Goal: Task Accomplishment & Management: Use online tool/utility

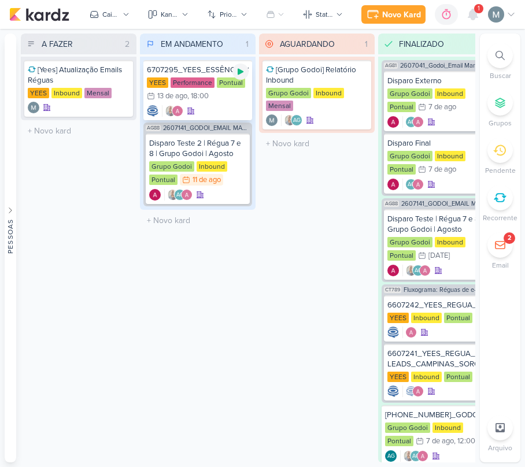
click at [239, 74] on icon at bounding box center [240, 71] width 9 height 9
click at [183, 97] on div "13 de ago" at bounding box center [172, 96] width 30 height 8
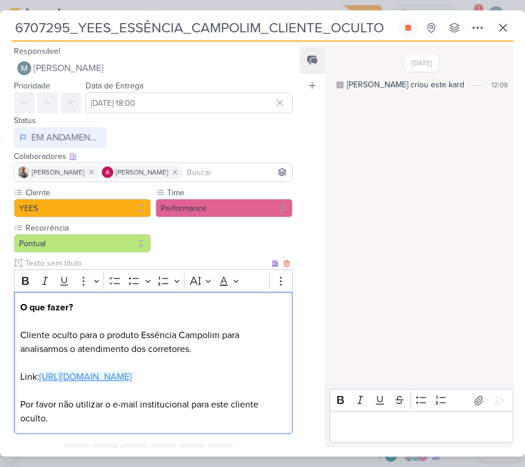
click at [129, 376] on link "[URL][DOMAIN_NAME]" at bounding box center [85, 377] width 92 height 12
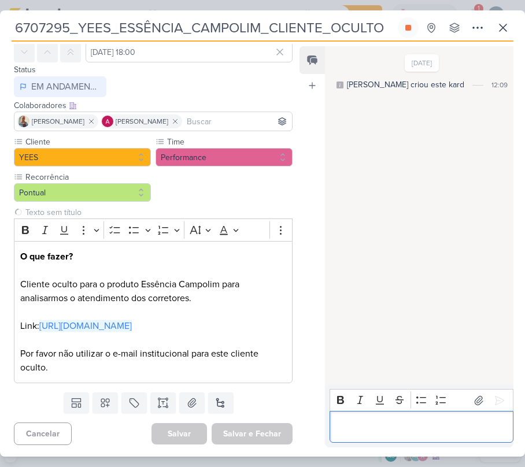
click at [369, 417] on div "Editor editing area: main" at bounding box center [422, 427] width 184 height 32
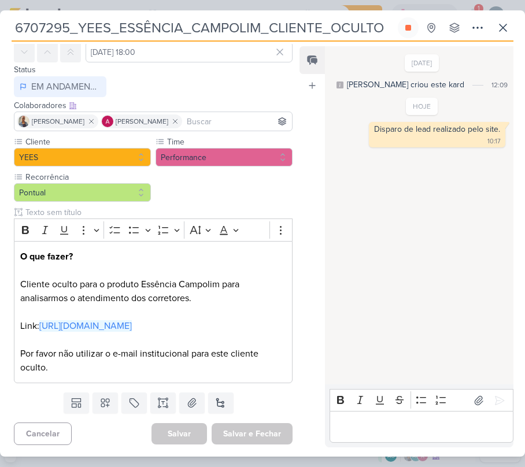
click at [389, 435] on div "Editor editing area: main" at bounding box center [422, 427] width 184 height 32
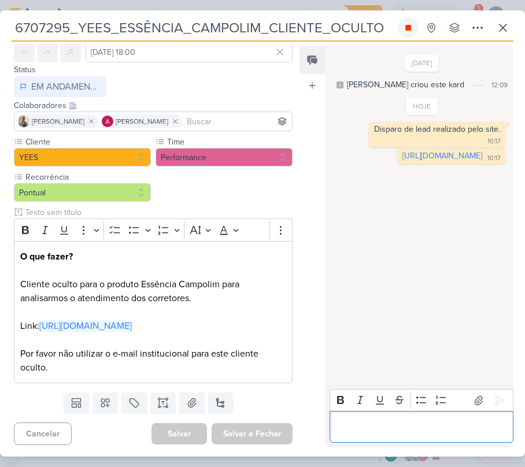
click at [405, 19] on button at bounding box center [408, 27] width 21 height 21
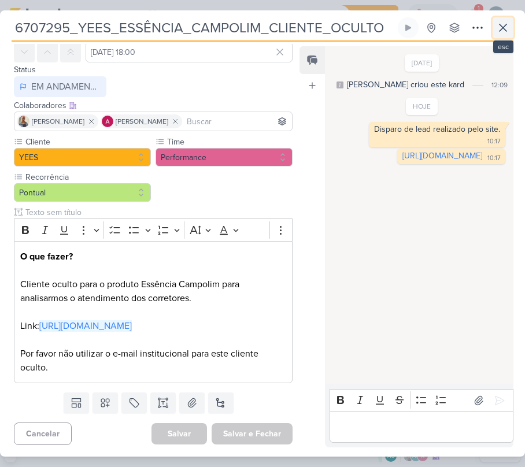
click at [493, 27] on button at bounding box center [503, 27] width 21 height 21
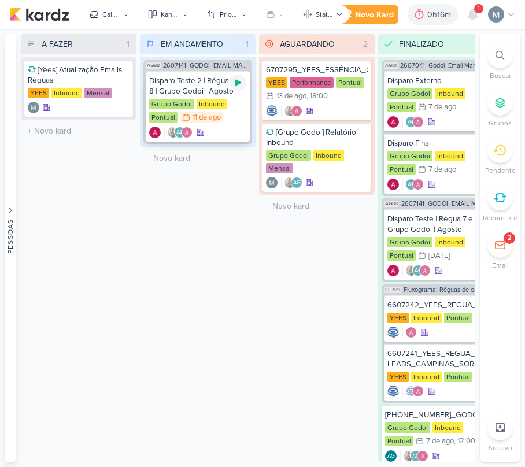
click at [232, 86] on div at bounding box center [238, 83] width 16 height 16
click at [303, 95] on div "13 de ago" at bounding box center [291, 96] width 30 height 8
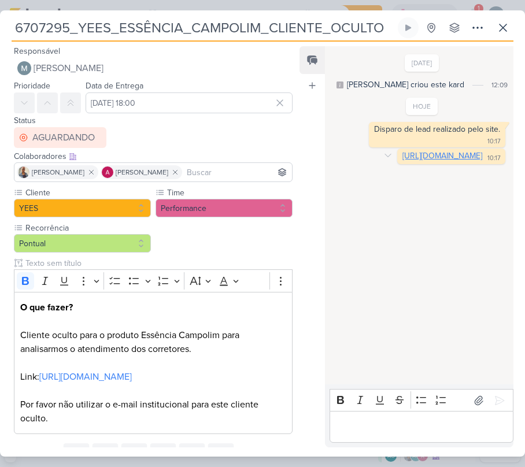
click at [402, 161] on link "[URL][DOMAIN_NAME]" at bounding box center [442, 156] width 80 height 10
click at [512, 21] on button at bounding box center [503, 27] width 21 height 21
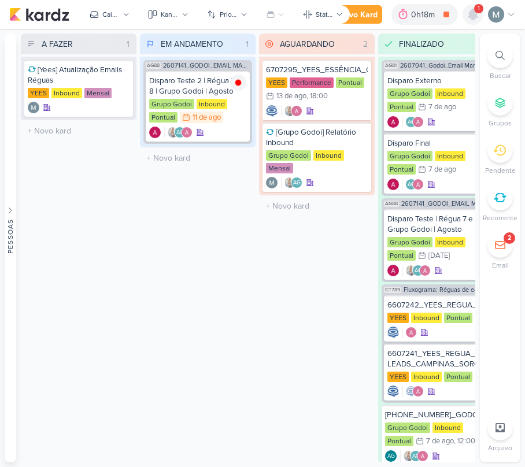
click at [468, 22] on div at bounding box center [472, 14] width 21 height 21
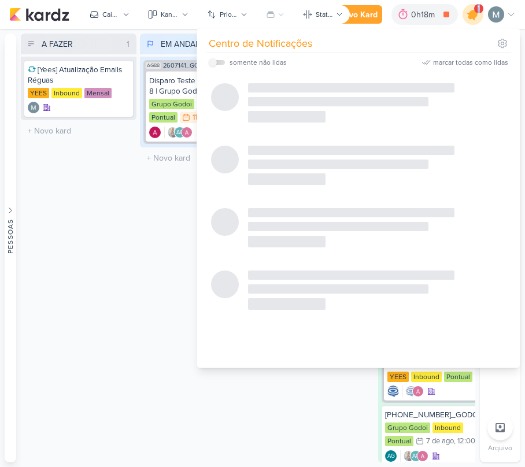
click at [468, 22] on div at bounding box center [472, 14] width 29 height 29
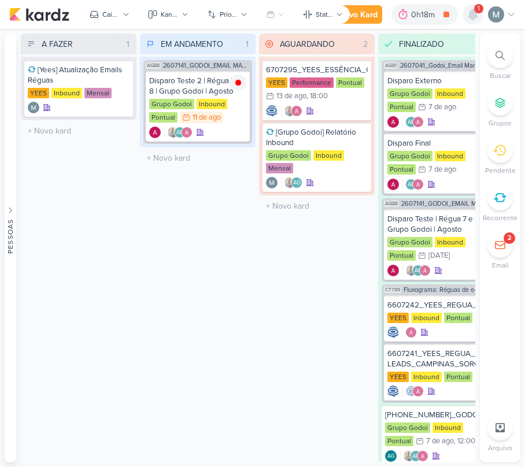
click at [468, 22] on div at bounding box center [472, 14] width 21 height 21
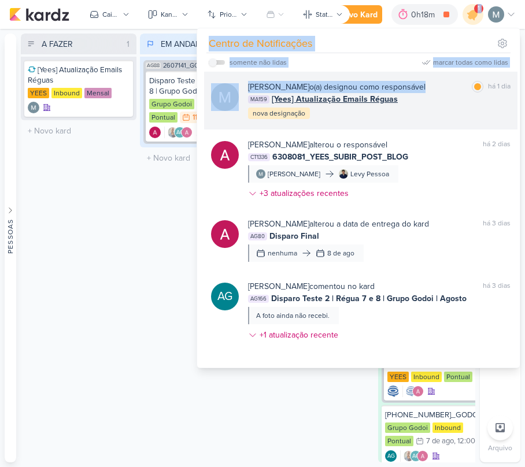
drag, startPoint x: 468, startPoint y: 22, endPoint x: 477, endPoint y: 77, distance: 56.3
click at [477, 25] on div "1 Centro de Notificações somente não lidas marcar todas como lidas" at bounding box center [472, 14] width 21 height 21
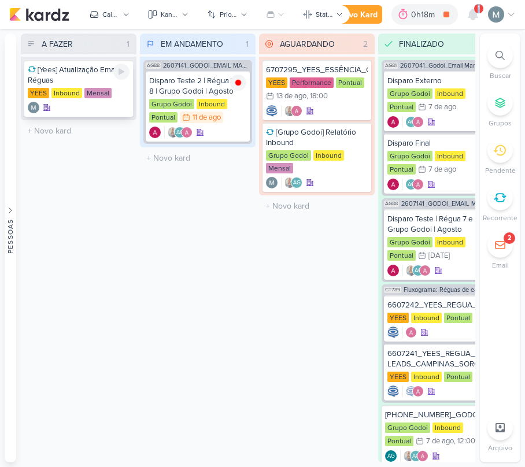
click at [107, 104] on div at bounding box center [79, 108] width 102 height 12
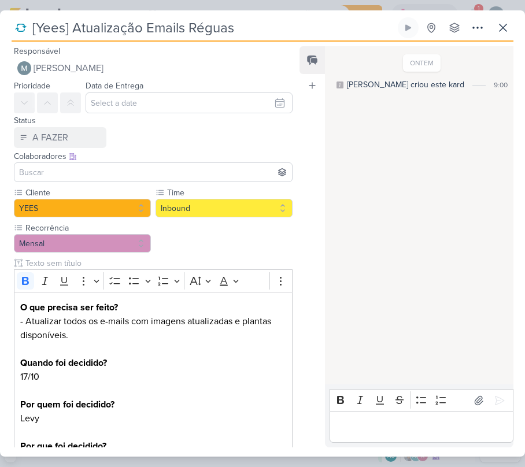
click at [142, 162] on div at bounding box center [153, 172] width 279 height 20
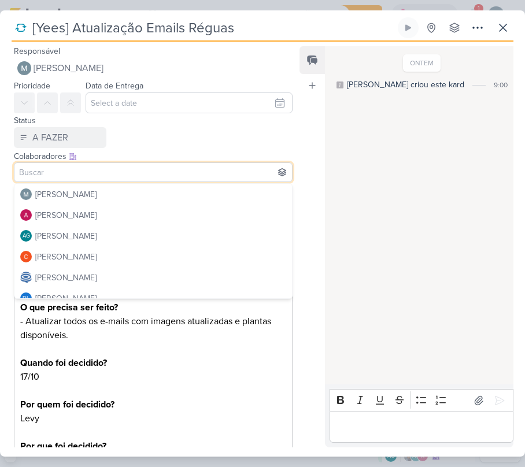
click at [148, 170] on input at bounding box center [153, 172] width 273 height 14
type input "aless"
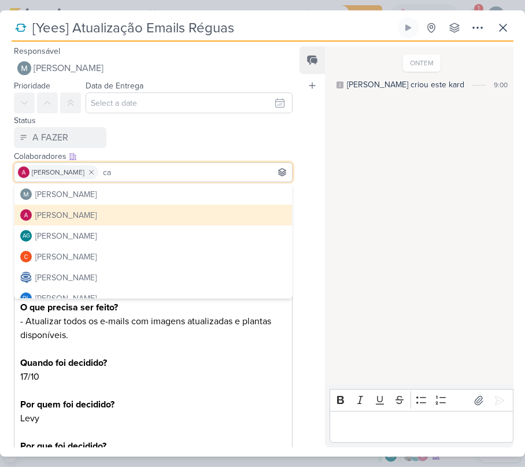
type input "car"
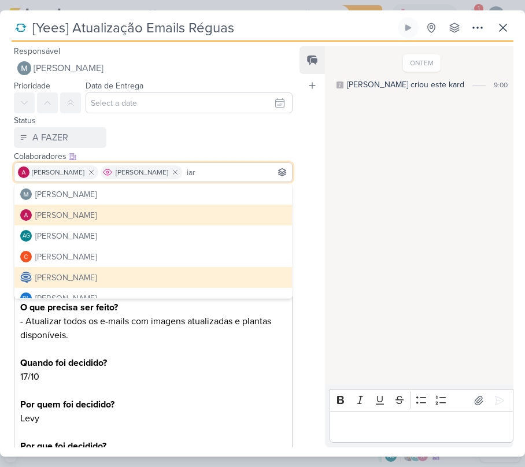
type input "iara"
click at [195, 153] on div "Colaboradores Este kard pode ser visível a usuários da sua organização Este kar…" at bounding box center [153, 156] width 279 height 12
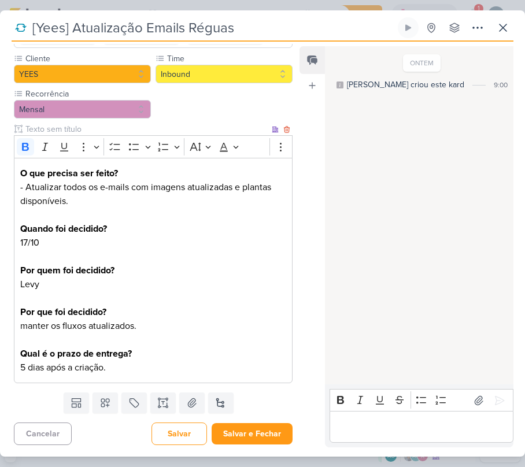
scroll to position [0, 0]
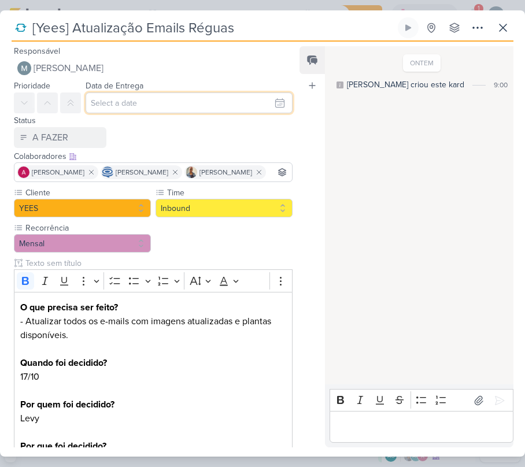
click at [125, 101] on input "text" at bounding box center [189, 102] width 207 height 21
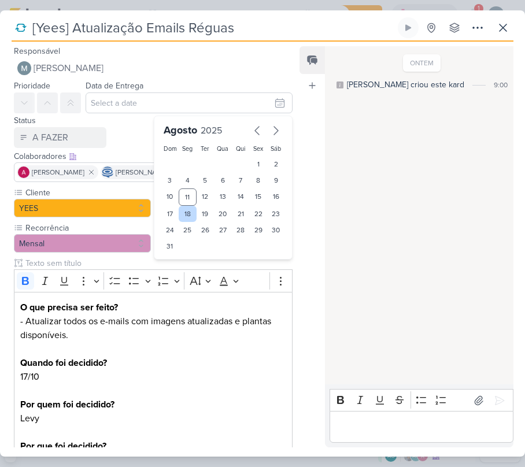
click at [181, 217] on div "18" at bounding box center [188, 214] width 18 height 16
type input "[DATE] 23:59"
click at [125, 128] on div "Prioridade Data de Entrega [DATE] 23:59 [DATE] Dom Seg Ter Qua Qui Sex Sáb 1 2 …" at bounding box center [148, 113] width 297 height 69
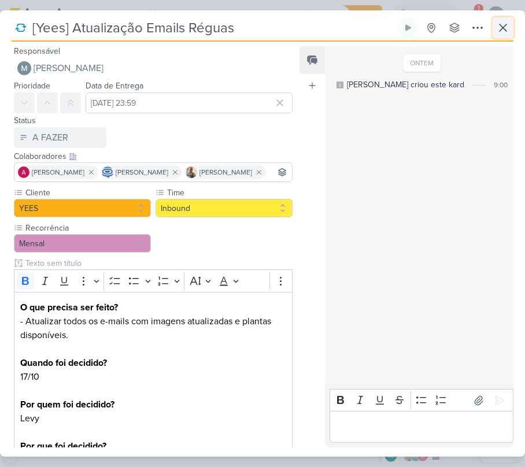
click at [507, 31] on icon at bounding box center [503, 28] width 14 height 14
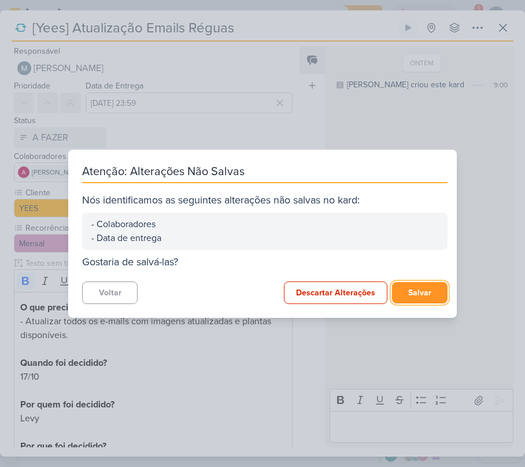
click at [410, 287] on button "Salvar" at bounding box center [419, 292] width 55 height 21
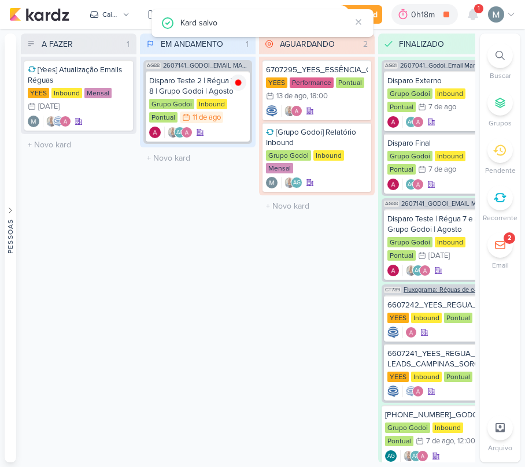
click at [410, 287] on span "Fluxograma: Réguas de e-mail demais leads e compradores" at bounding box center [446, 290] width 84 height 6
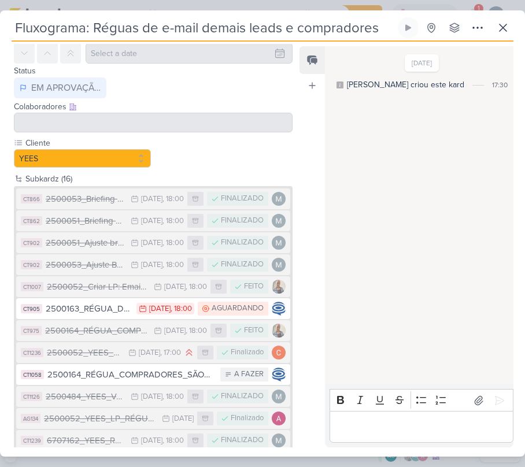
scroll to position [77, 0]
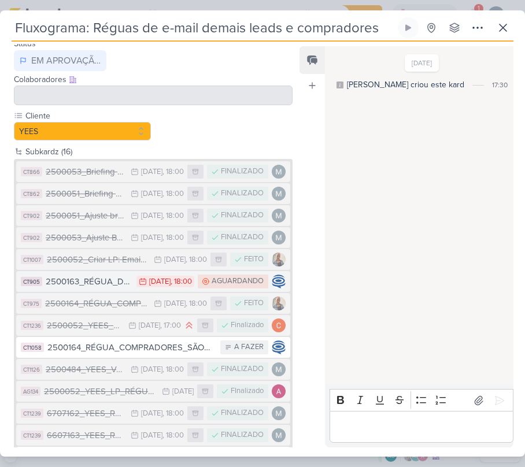
click at [94, 281] on div "2500163_RÉGUA_DEMAIS_LEADS_SÃO_PAULO" at bounding box center [88, 281] width 85 height 13
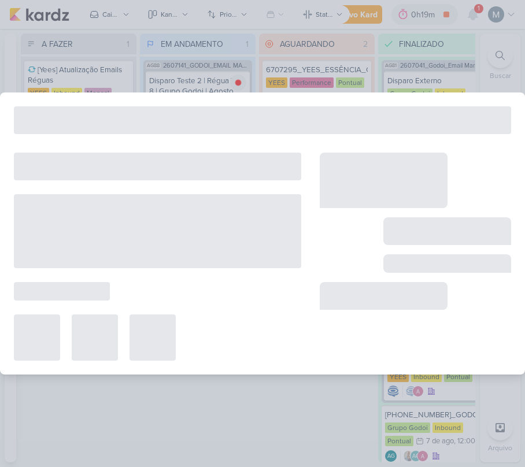
type input "2500163_RÉGUA_DEMAIS_LEADS_SÃO_PAULO"
type input "[DATE] 18:00"
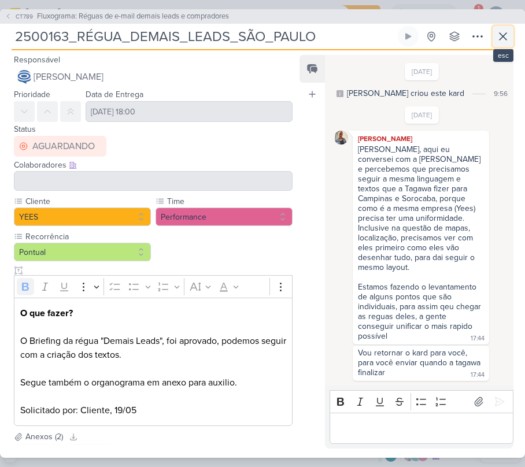
click at [498, 47] on button at bounding box center [503, 36] width 21 height 21
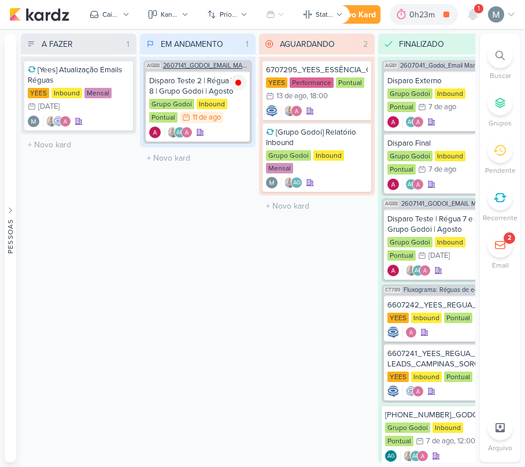
click at [205, 67] on span "2607141_GODOI_EMAIL MARKETING_AGOSTO" at bounding box center [206, 65] width 87 height 6
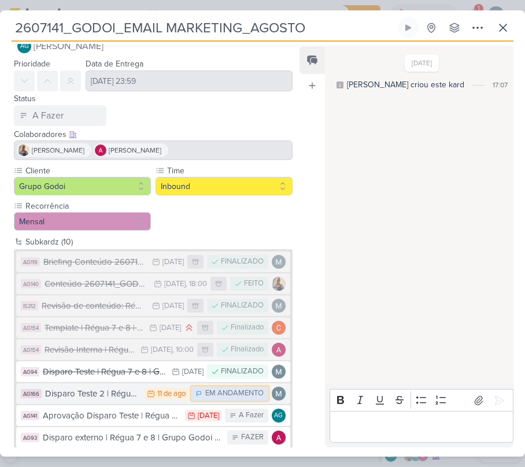
scroll to position [58, 0]
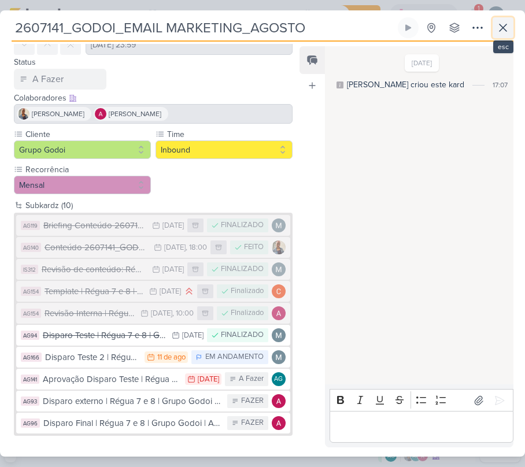
click at [496, 33] on icon at bounding box center [503, 28] width 14 height 14
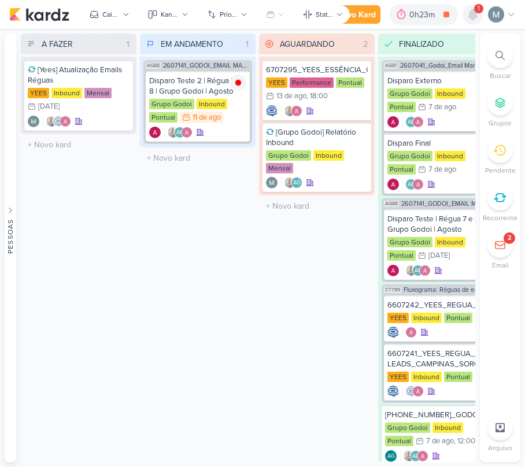
click at [468, 10] on icon at bounding box center [473, 15] width 14 height 14
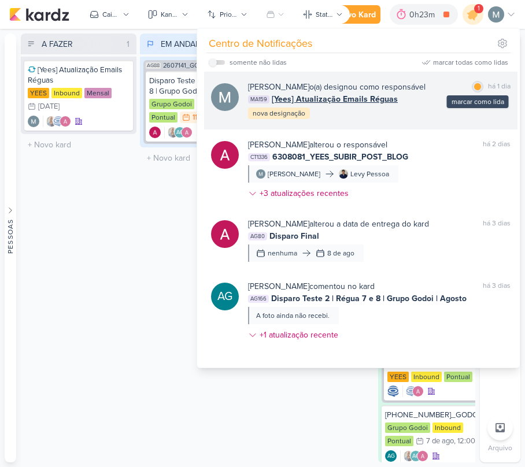
click at [474, 84] on div at bounding box center [477, 86] width 7 height 7
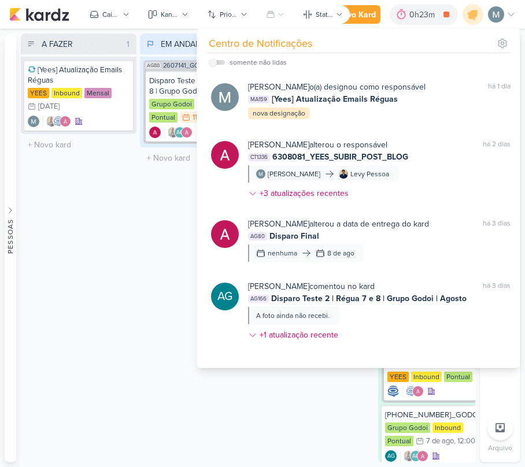
click at [61, 373] on div "A FAZER 1 Mover Para Esquerda Mover Para Direita [GEOGRAPHIC_DATA] [Yees] Atual…" at bounding box center [79, 248] width 116 height 429
